Goal: Obtain resource: Obtain resource

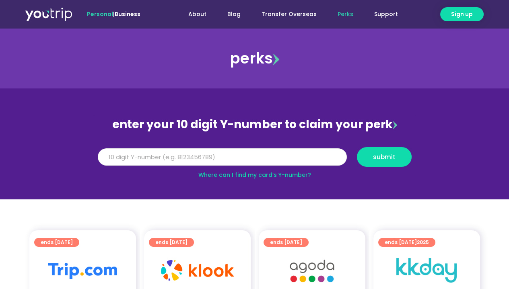
click at [119, 155] on input "Y Number" at bounding box center [222, 157] width 249 height 18
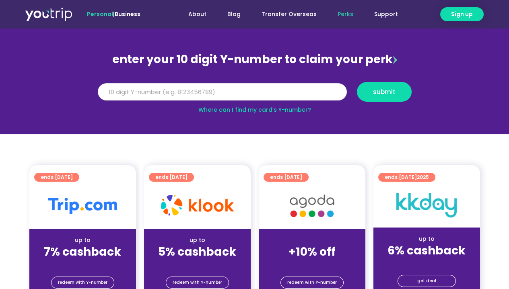
scroll to position [111, 0]
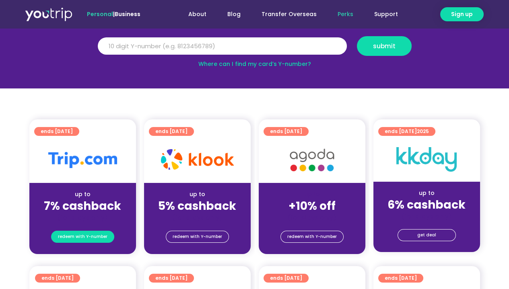
click at [97, 233] on span "redeem with Y-number" at bounding box center [82, 236] width 49 height 11
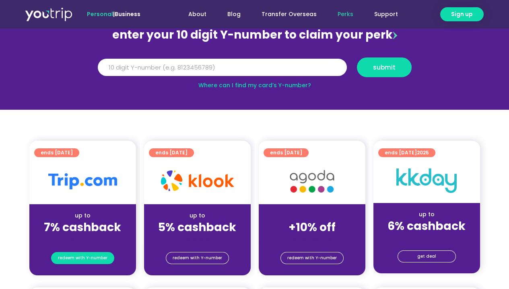
scroll to position [89, 0]
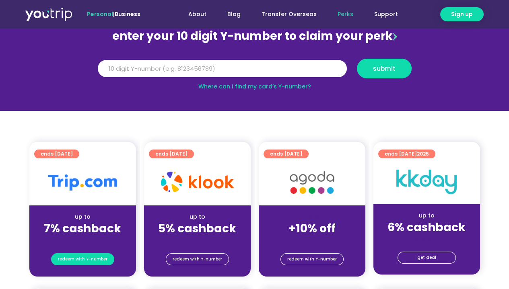
click at [75, 261] on span "redeem with Y-number" at bounding box center [82, 259] width 49 height 11
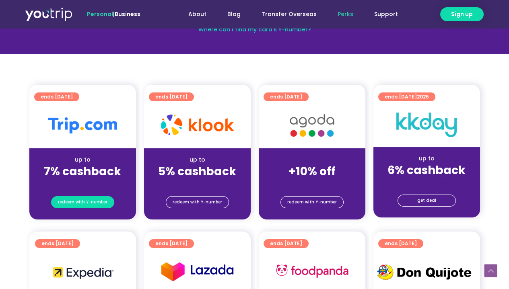
scroll to position [193, 0]
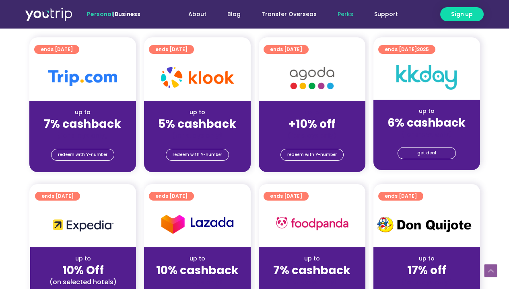
click at [71, 148] on div "redeem with Y-number" at bounding box center [82, 154] width 107 height 13
click at [87, 152] on span "redeem with Y-number" at bounding box center [82, 154] width 49 height 11
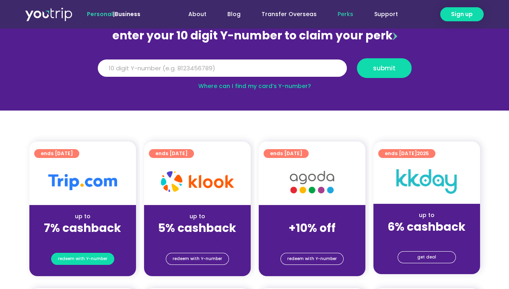
scroll to position [89, 0]
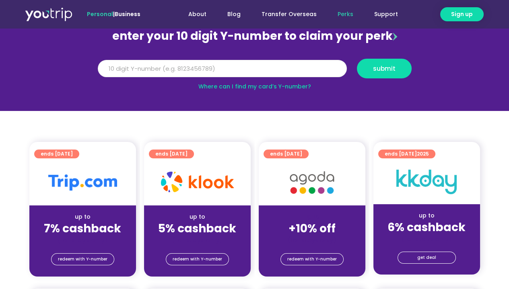
click at [130, 63] on input "Y Number" at bounding box center [222, 69] width 249 height 18
type input "8193843937"
click at [368, 70] on span "submit" at bounding box center [384, 69] width 41 height 6
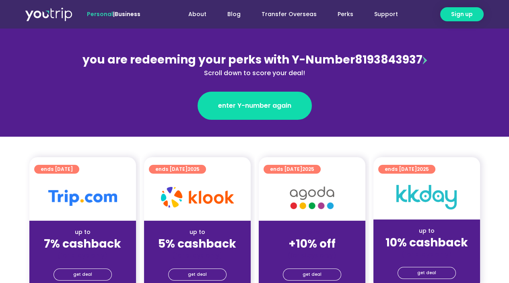
scroll to position [84, 0]
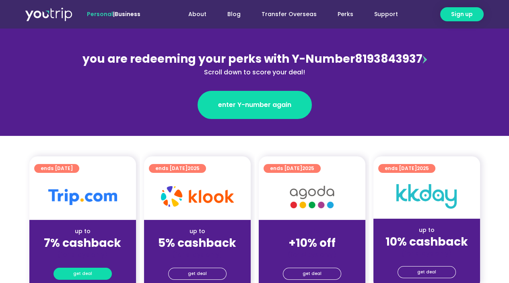
click at [89, 270] on span "get deal" at bounding box center [82, 273] width 19 height 11
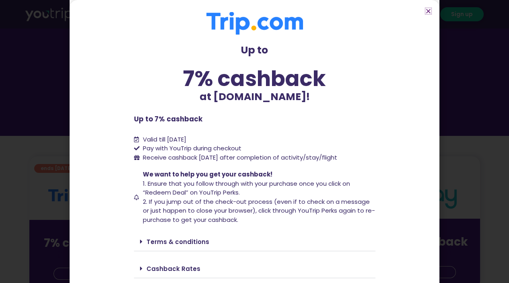
scroll to position [23, 0]
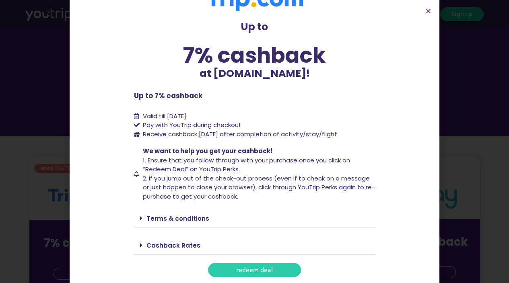
click at [216, 267] on link "redeem deal" at bounding box center [254, 270] width 93 height 14
